Goal: Book appointment/travel/reservation

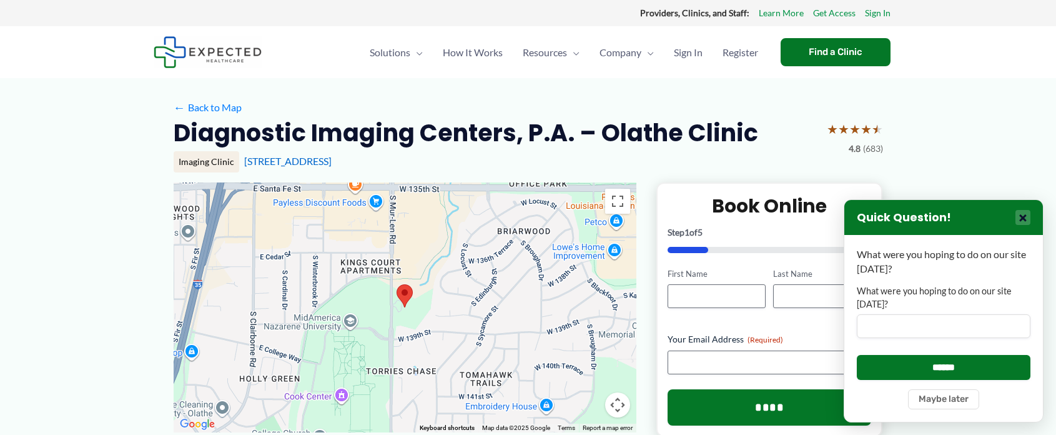
click at [1021, 212] on button "×" at bounding box center [1023, 217] width 15 height 15
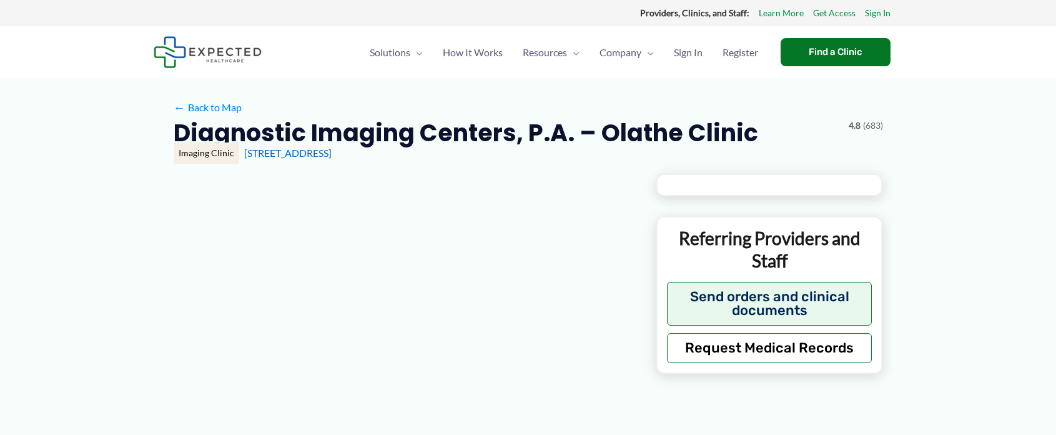
type input "**********"
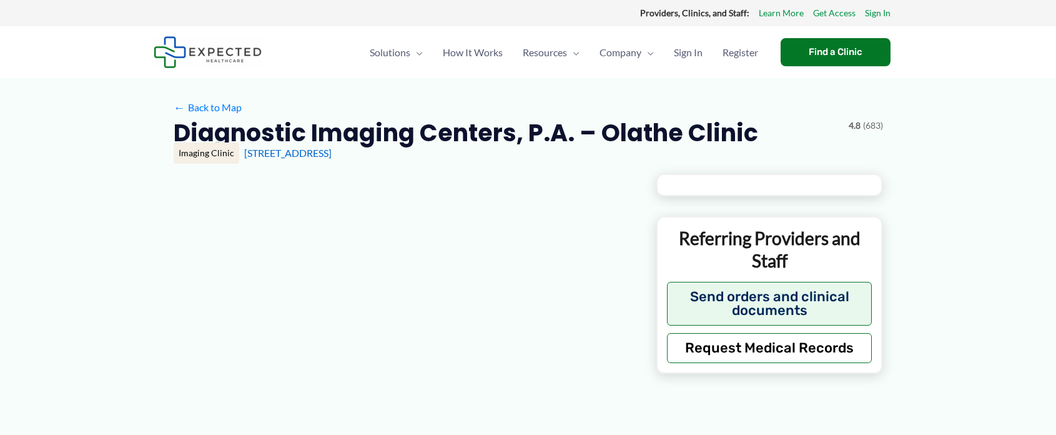
type input "**********"
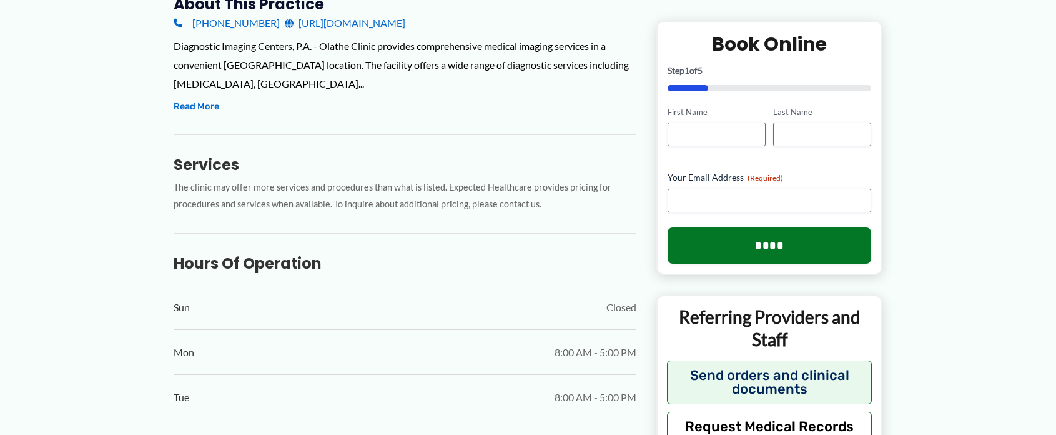
scroll to position [491, 0]
